Goal: Find specific page/section: Find specific page/section

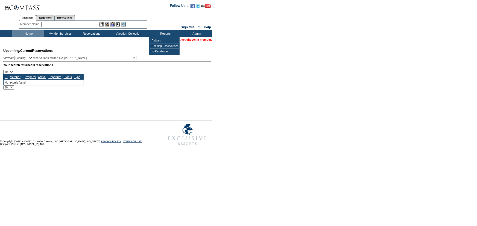
click at [93, 21] on div "Member Name: Destination or Residence: ReservationId:" at bounding box center [83, 25] width 128 height 8
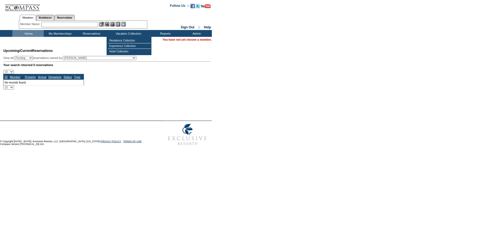
click at [136, 32] on td "Vacation Collection" at bounding box center [128, 33] width 42 height 7
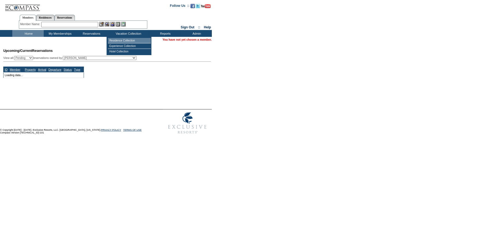
click at [132, 42] on td "Residence Collection" at bounding box center [129, 40] width 43 height 5
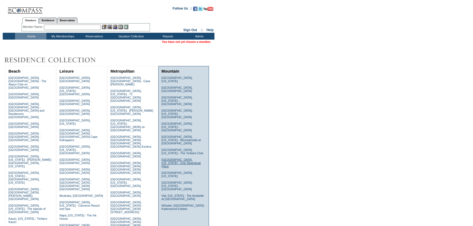
click at [192, 158] on link "Steamboat Springs, Colorado - One Steamboat Place" at bounding box center [180, 163] width 39 height 10
